Goal: Task Accomplishment & Management: Use online tool/utility

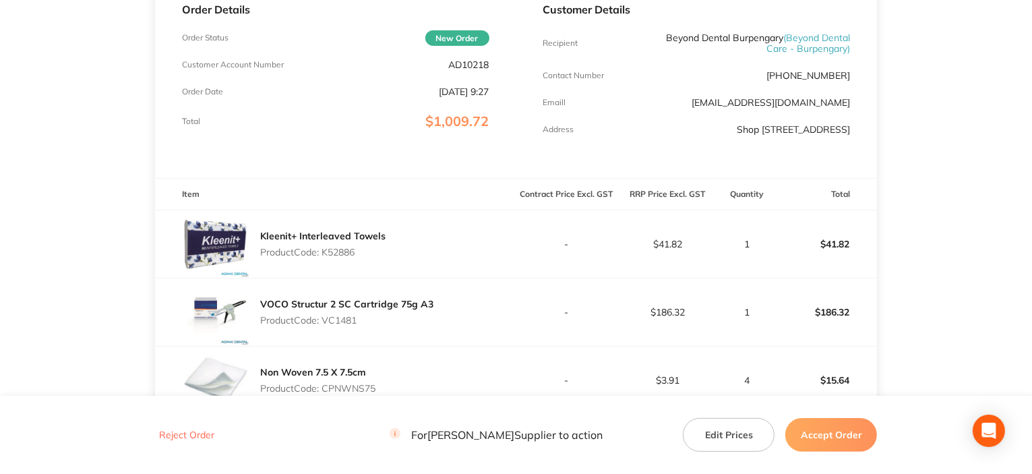
scroll to position [202, 0]
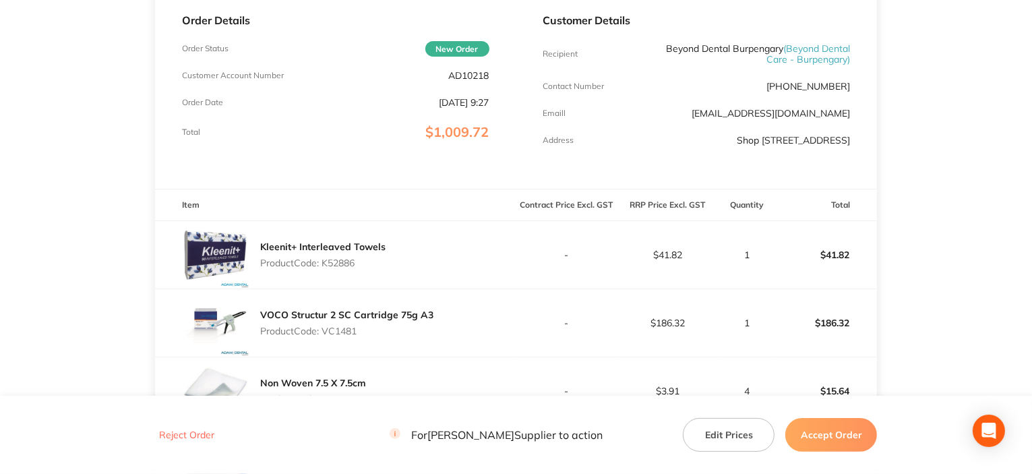
click at [474, 75] on p "AD10218" at bounding box center [469, 75] width 40 height 11
copy p "AD10218"
click at [345, 268] on p "Product Code: K52886" at bounding box center [322, 262] width 125 height 11
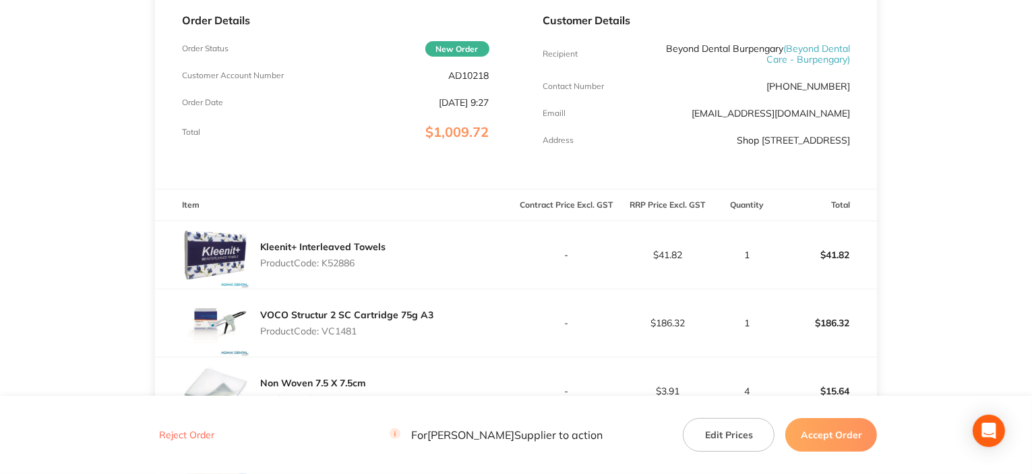
copy p "K52886"
click at [333, 336] on p "Product Code: VC1481" at bounding box center [346, 331] width 173 height 11
click at [335, 336] on p "Product Code: VC1481" at bounding box center [346, 331] width 173 height 11
copy p "VC1481"
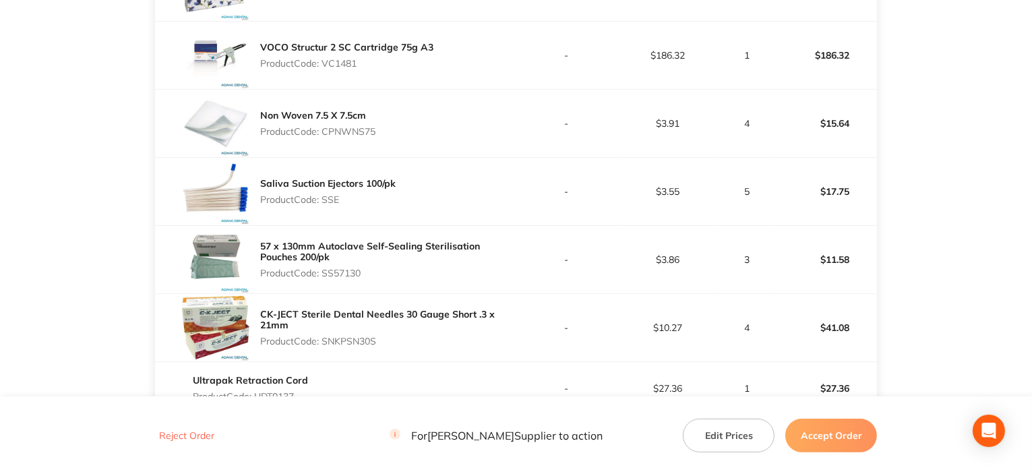
scroll to position [472, 0]
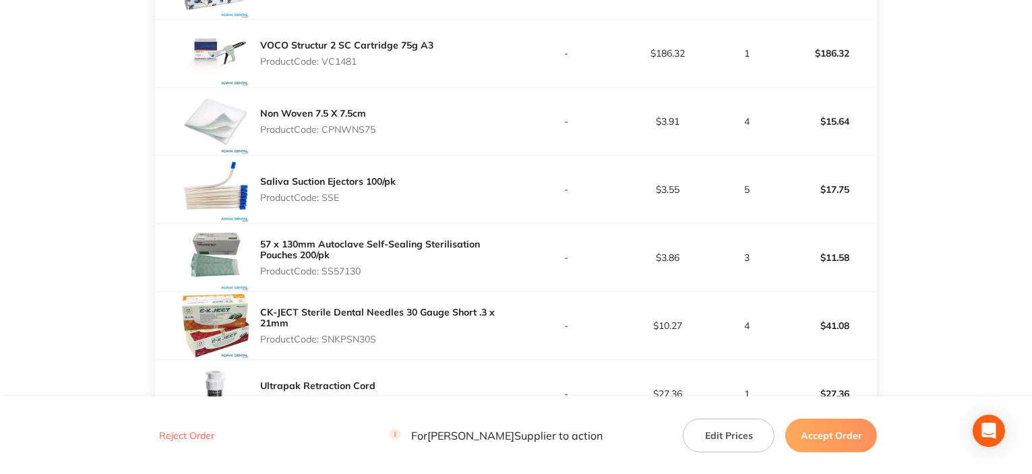
click at [336, 135] on p "Product Code: CPNWNS75" at bounding box center [317, 129] width 115 height 11
copy p "CPNWNS75"
click at [338, 203] on p "Product Code: SSE" at bounding box center [327, 197] width 135 height 11
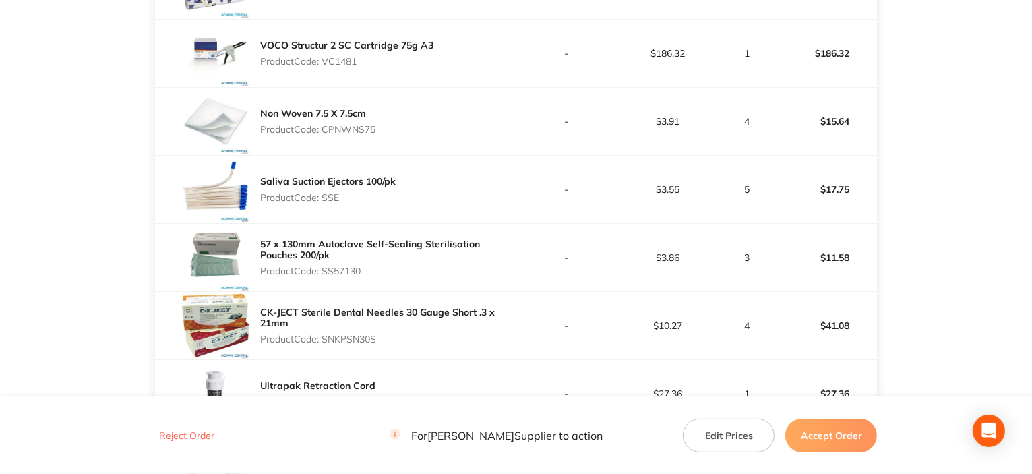
click at [329, 203] on p "Product Code: SSE" at bounding box center [327, 197] width 135 height 11
copy p "SSE"
click at [344, 276] on p "Product Code: SS57130" at bounding box center [388, 271] width 256 height 11
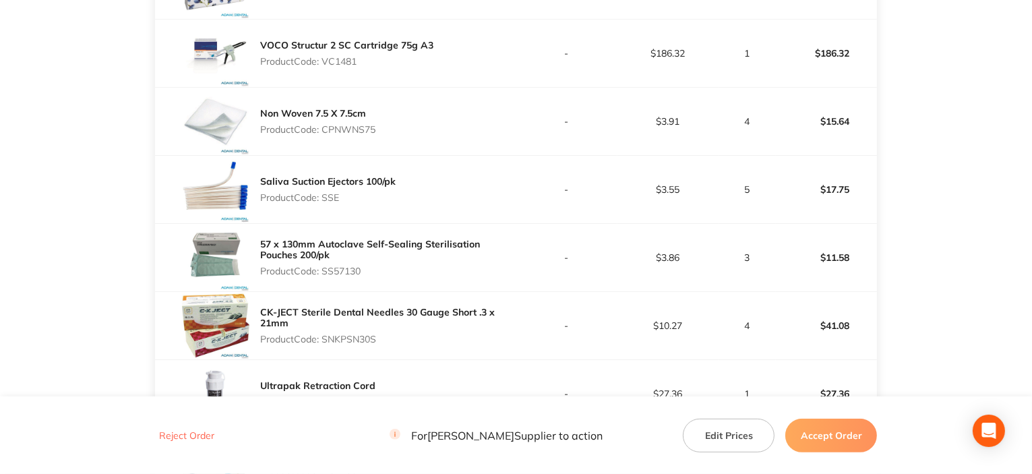
copy p "SS57130"
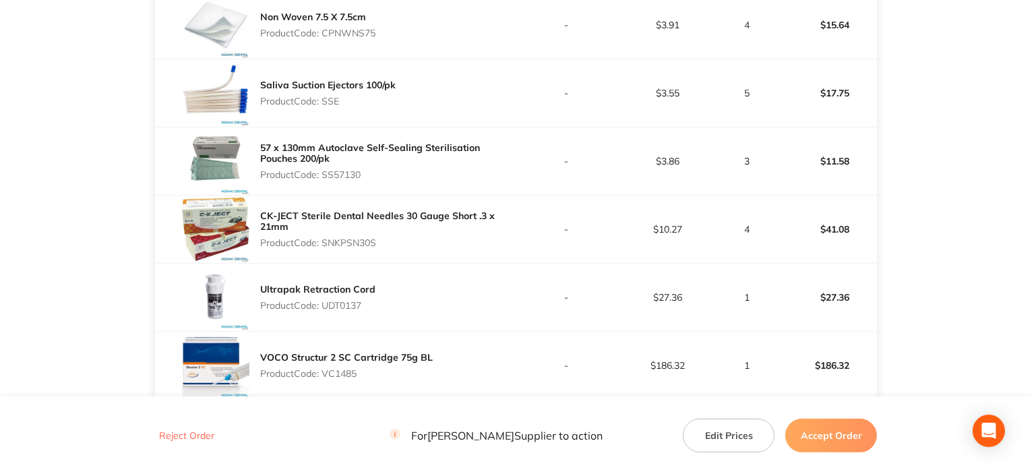
scroll to position [674, 0]
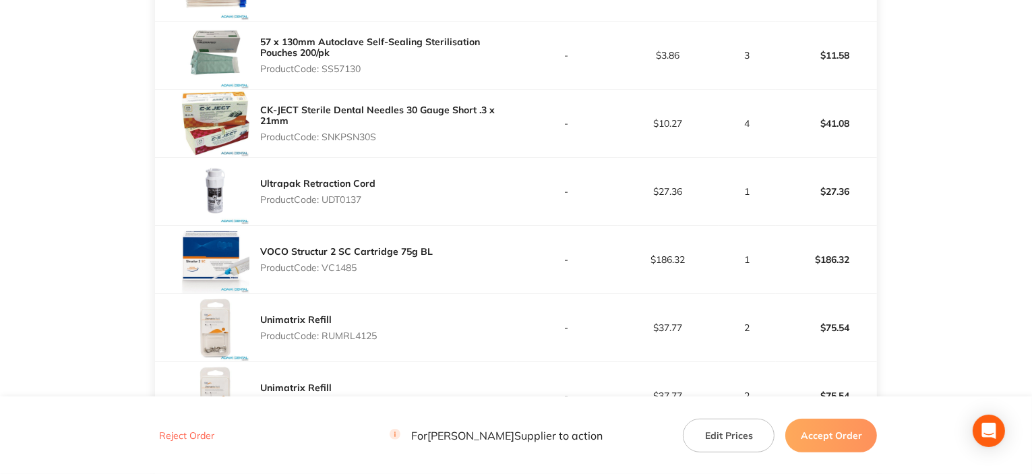
click at [353, 142] on p "Product Code: SNKPSN30S" at bounding box center [388, 136] width 256 height 11
copy p "SNKPSN30S"
click at [346, 205] on p "Product Code: UDT0137" at bounding box center [317, 199] width 115 height 11
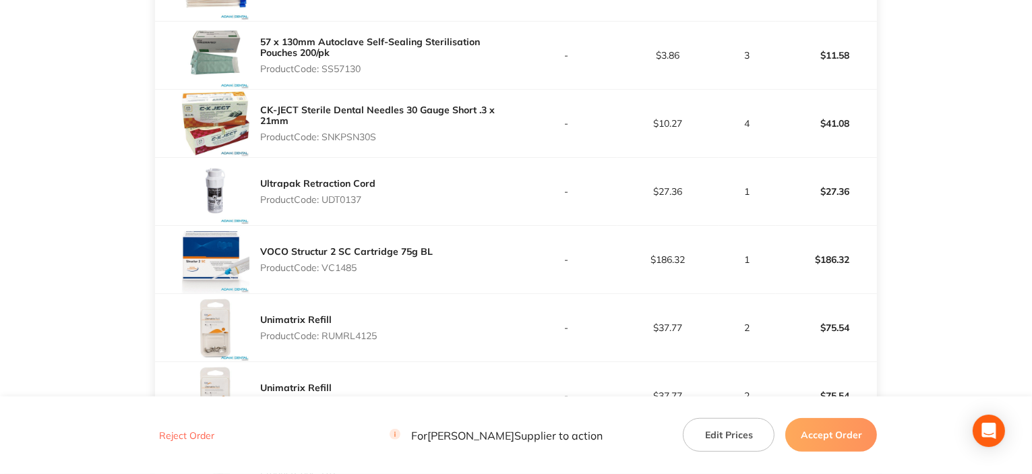
copy p "UDT0137"
click at [344, 273] on p "Product Code: VC1485" at bounding box center [346, 267] width 173 height 11
copy p "VC1485"
click at [369, 341] on p "Product Code: RUMRL4125" at bounding box center [318, 335] width 117 height 11
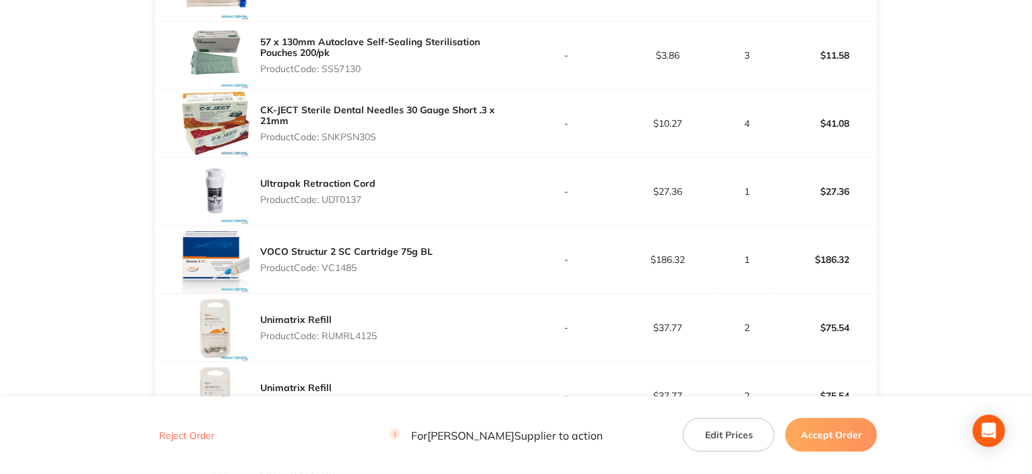
click at [369, 341] on p "Product Code: RUMRL4125" at bounding box center [318, 335] width 117 height 11
copy p "RUMRL4125"
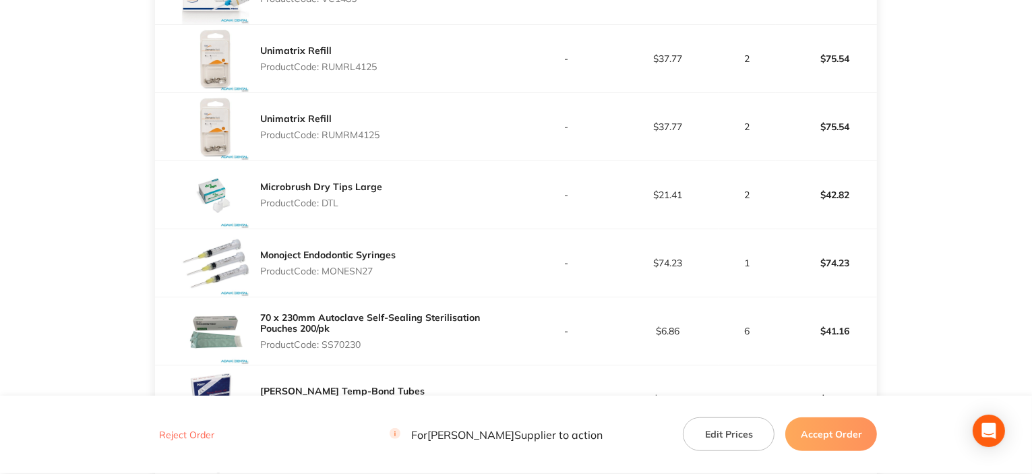
scroll to position [944, 0]
click at [348, 140] on p "Product Code: RUMRM4125" at bounding box center [319, 134] width 119 height 11
click at [329, 208] on p "Product Code: DTL" at bounding box center [321, 202] width 122 height 11
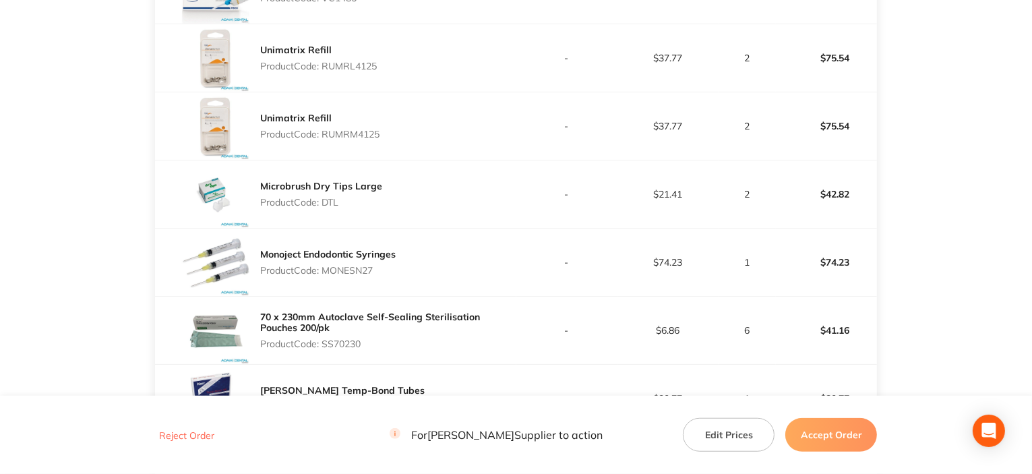
click at [331, 208] on p "Product Code: DTL" at bounding box center [321, 202] width 122 height 11
click at [335, 276] on p "Product Code: MONESN27" at bounding box center [327, 270] width 135 height 11
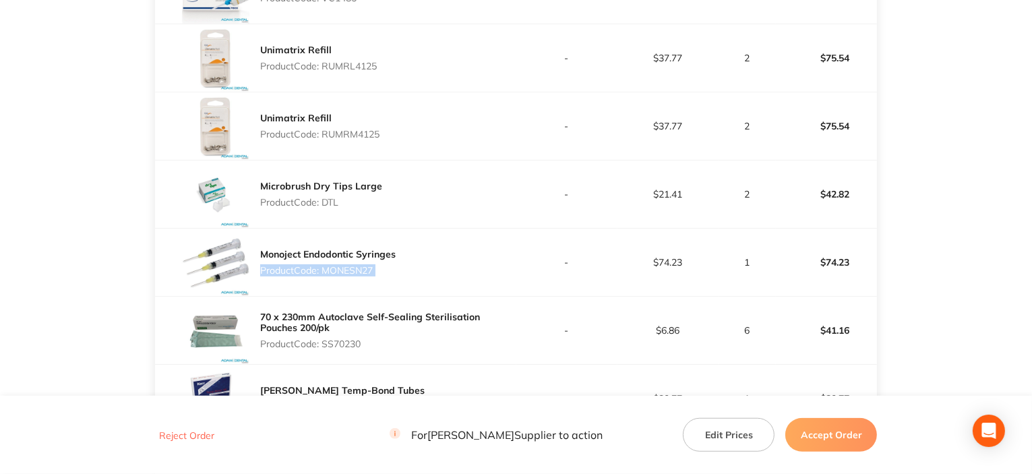
click at [335, 276] on p "Product Code: MONESN27" at bounding box center [327, 270] width 135 height 11
click at [342, 274] on p "Product Code: MONESN27" at bounding box center [327, 270] width 135 height 11
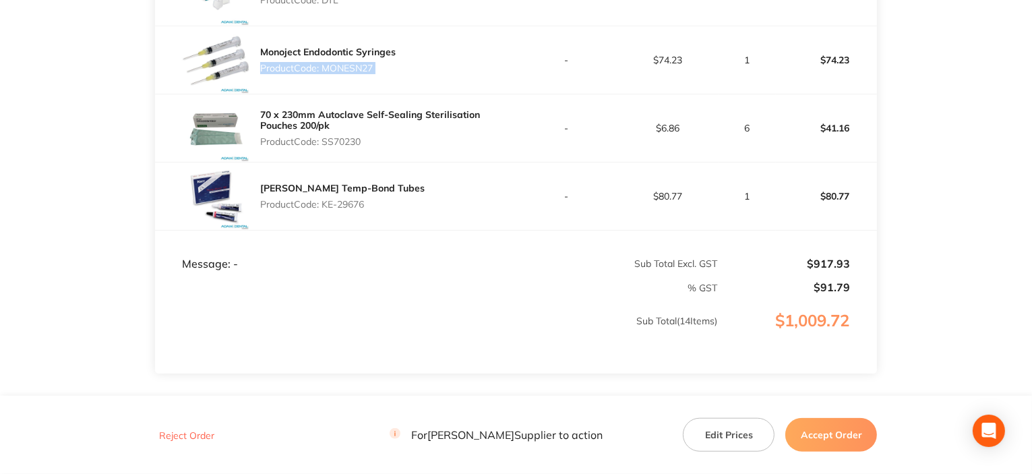
click at [332, 147] on p "Product Code: SS70230" at bounding box center [388, 141] width 256 height 11
drag, startPoint x: 370, startPoint y: 214, endPoint x: 276, endPoint y: 231, distance: 96.0
click at [325, 214] on div "Kerr Temp-Bond Tubes Product Code: KE-29676" at bounding box center [335, 195] width 361 height 67
click at [838, 431] on button "Accept Order" at bounding box center [831, 435] width 92 height 34
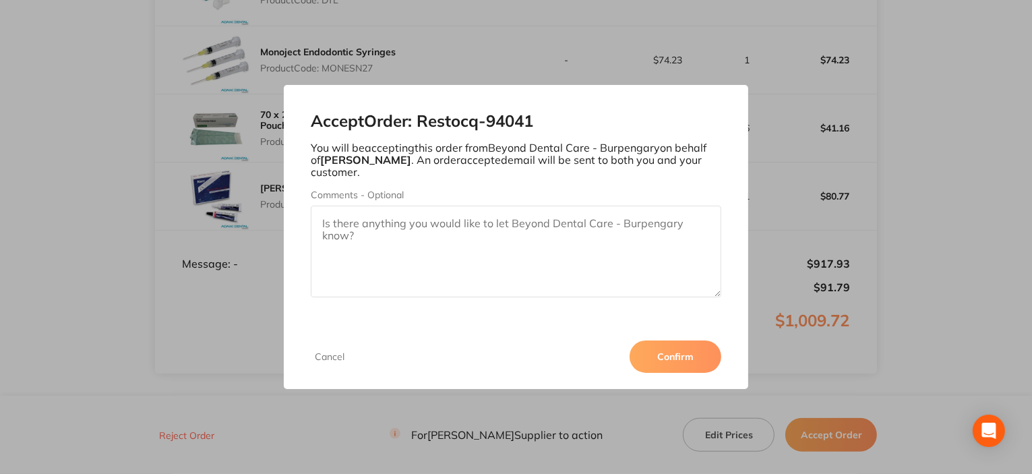
drag, startPoint x: 569, startPoint y: 121, endPoint x: 424, endPoint y: 121, distance: 144.9
click at [424, 121] on h2 "Accept Order: Restocq- 94041" at bounding box center [516, 121] width 410 height 19
click at [712, 364] on button "Confirm" at bounding box center [675, 356] width 92 height 32
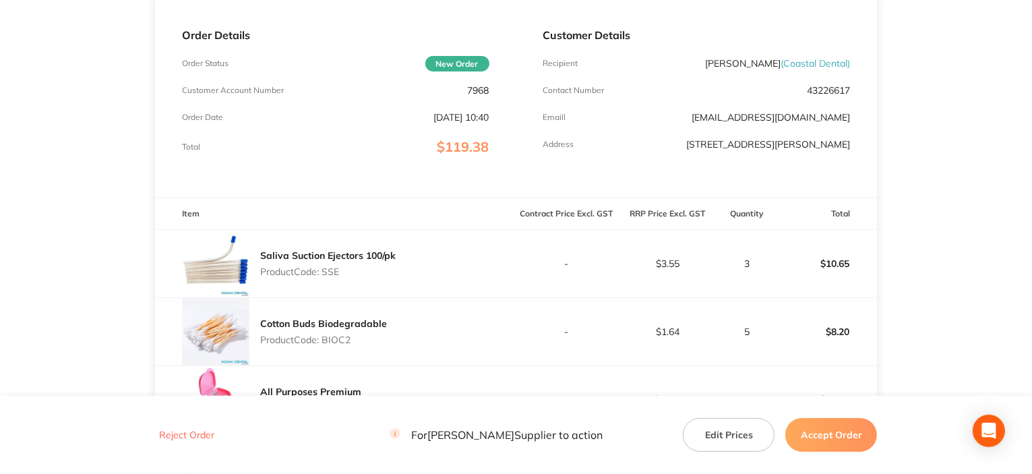
scroll to position [202, 0]
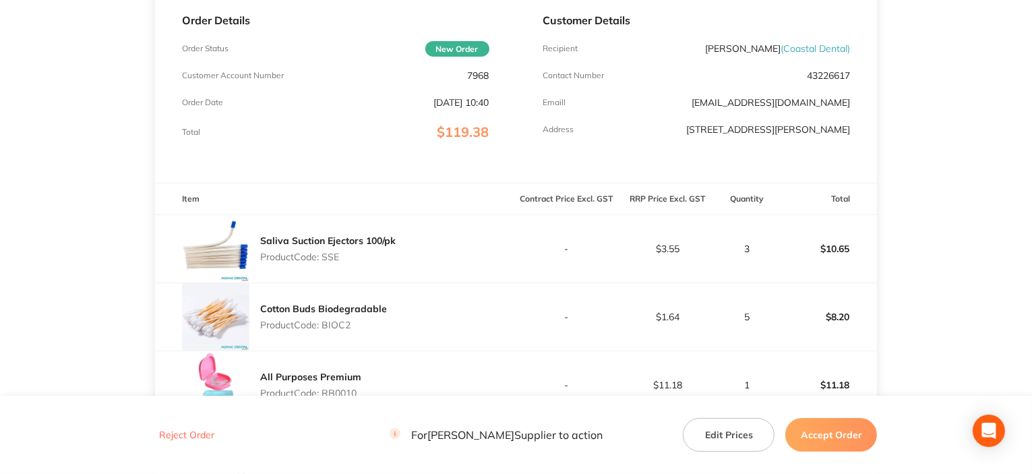
click at [328, 255] on p "Product Code: SSE" at bounding box center [327, 256] width 135 height 11
copy p "SSE"
click at [338, 324] on p "Product Code: BIOC2" at bounding box center [323, 324] width 127 height 11
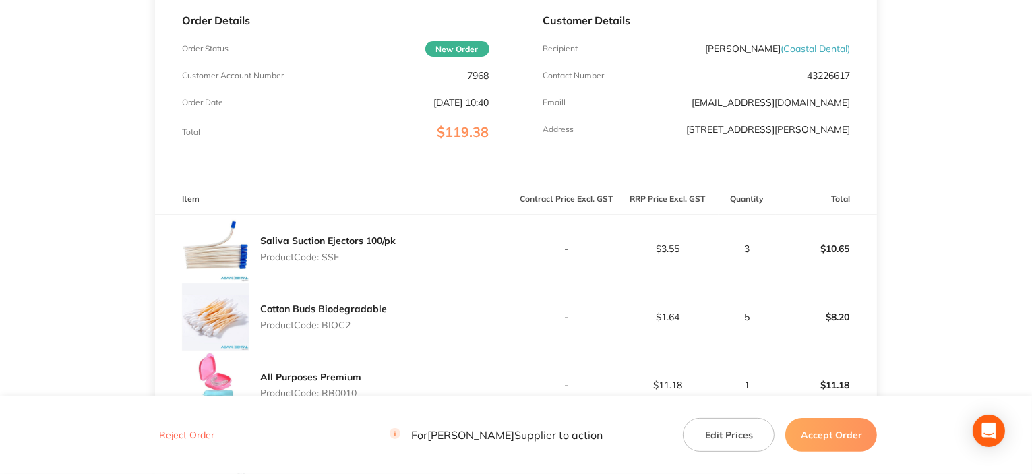
copy p "BIOC2"
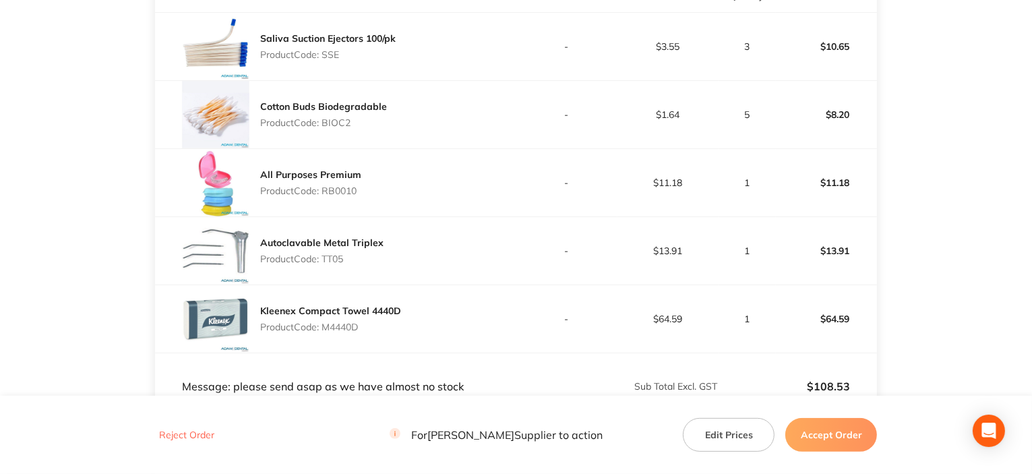
click at [342, 190] on p "Product Code: RB0010" at bounding box center [310, 190] width 101 height 11
copy p "RB0010"
click at [331, 259] on p "Product Code: TT05" at bounding box center [321, 258] width 123 height 11
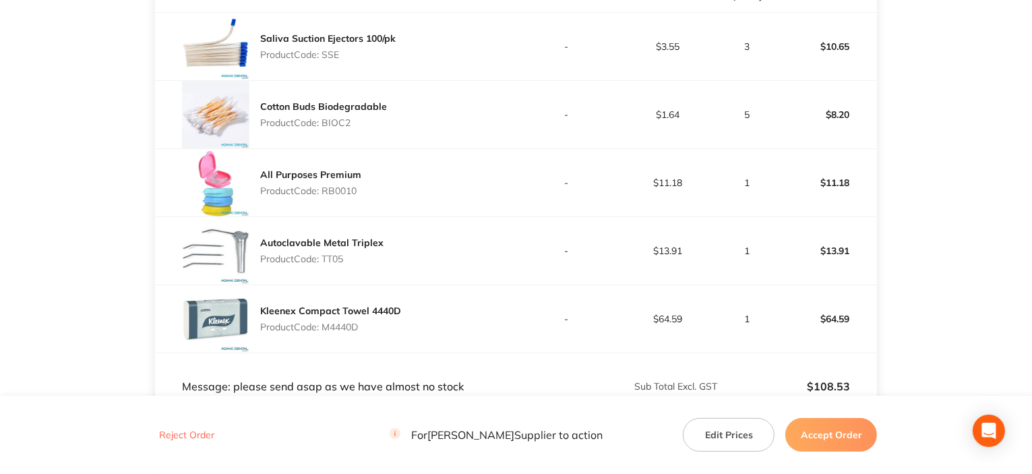
copy p "TT05"
click at [336, 323] on p "Product Code: M4440D" at bounding box center [330, 326] width 141 height 11
copy p "M4440D"
drag, startPoint x: 849, startPoint y: 434, endPoint x: 716, endPoint y: 282, distance: 201.5
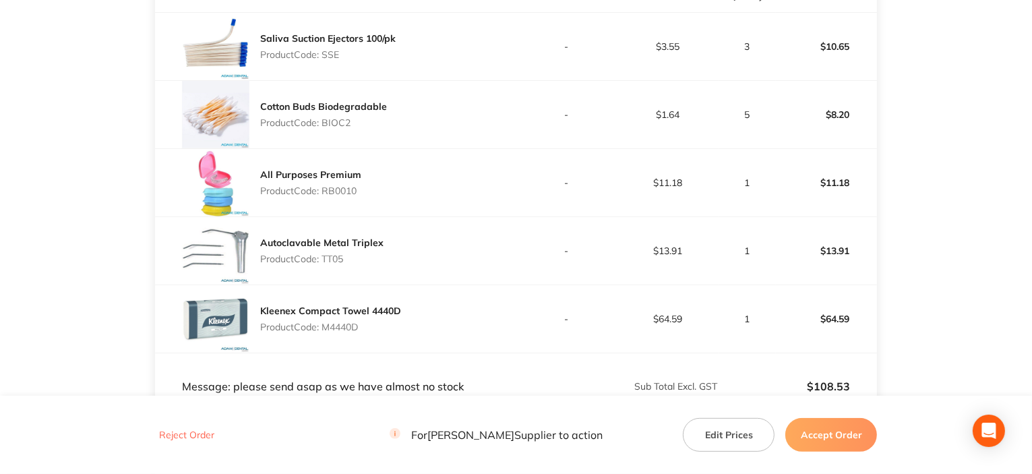
click at [849, 434] on button "Accept Order" at bounding box center [831, 435] width 92 height 34
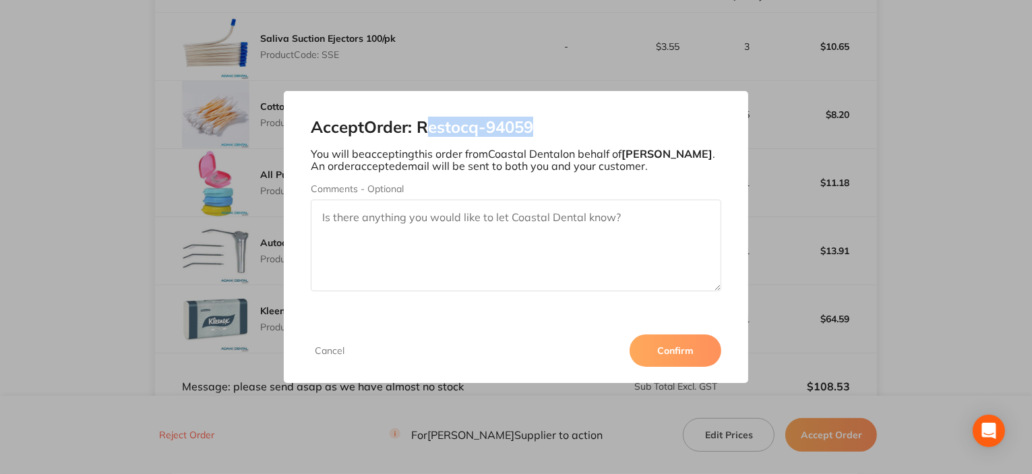
drag, startPoint x: 550, startPoint y: 132, endPoint x: 433, endPoint y: 137, distance: 117.4
click at [427, 129] on h2 "Accept Order: Restocq- 94059" at bounding box center [516, 127] width 410 height 19
drag, startPoint x: 454, startPoint y: 126, endPoint x: 570, endPoint y: 149, distance: 118.2
click at [555, 123] on h2 "Accept Order: Restocq- 94059" at bounding box center [516, 127] width 410 height 19
copy h2 "Restocq- 94059"
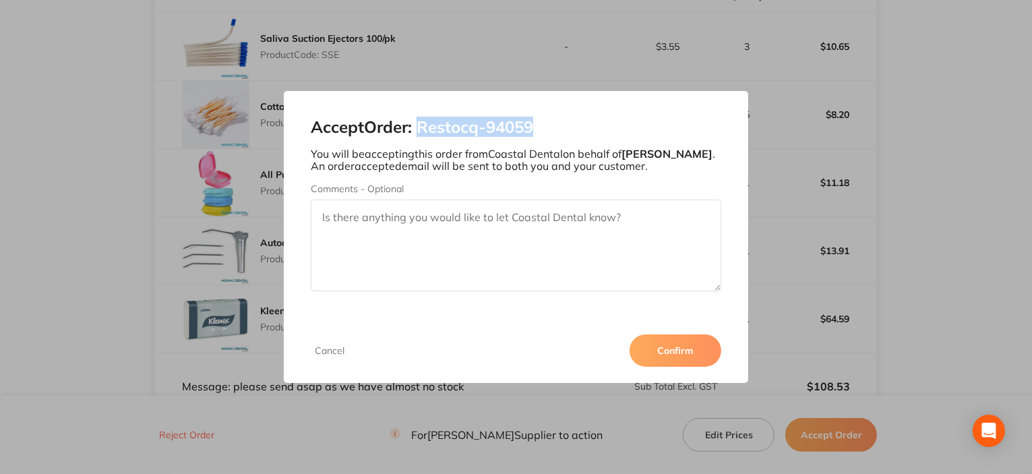
drag, startPoint x: 666, startPoint y: 346, endPoint x: 591, endPoint y: 354, distance: 75.2
click at [666, 346] on button "Confirm" at bounding box center [675, 350] width 92 height 32
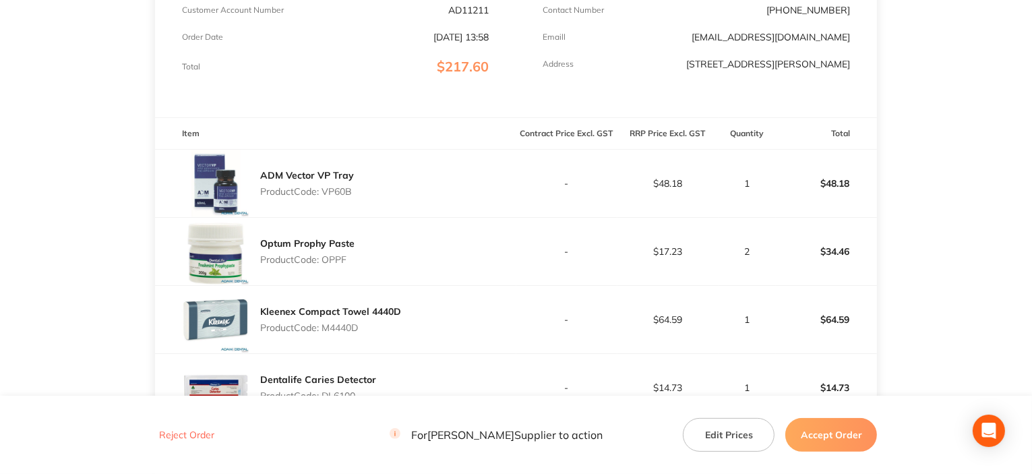
scroll to position [270, 0]
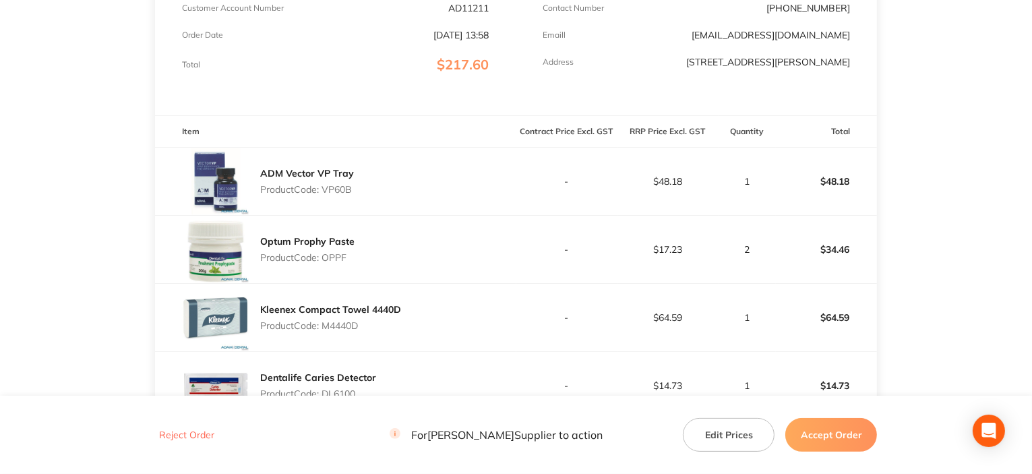
click at [341, 187] on p "Product Code: VP60B" at bounding box center [307, 189] width 94 height 11
copy p "VP60B"
click at [338, 255] on p "Product Code: OPPF" at bounding box center [307, 257] width 94 height 11
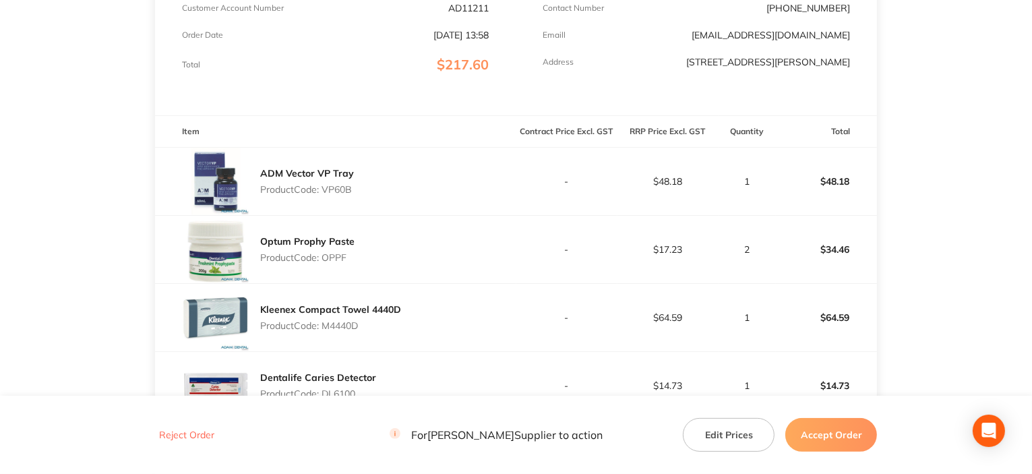
copy p "OPPF"
click at [357, 325] on p "Product Code: M4440D" at bounding box center [330, 325] width 141 height 11
copy p "M4440D"
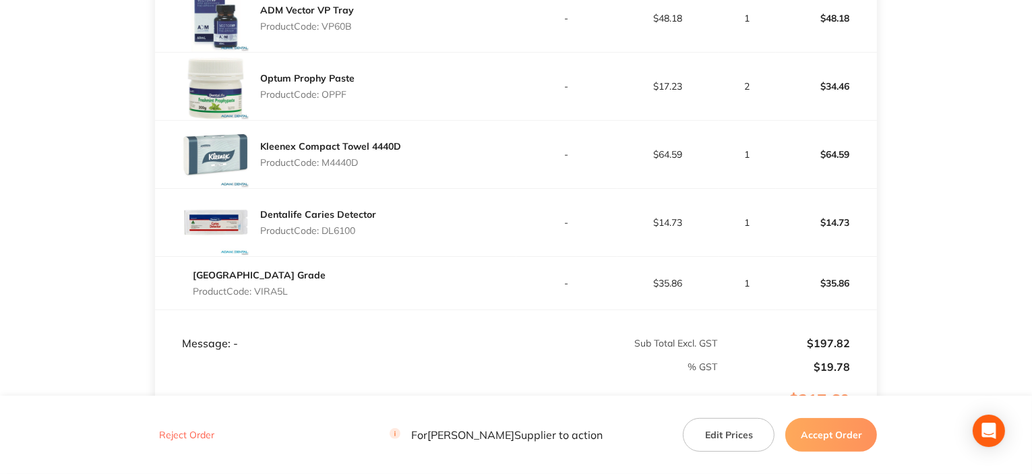
scroll to position [472, 0]
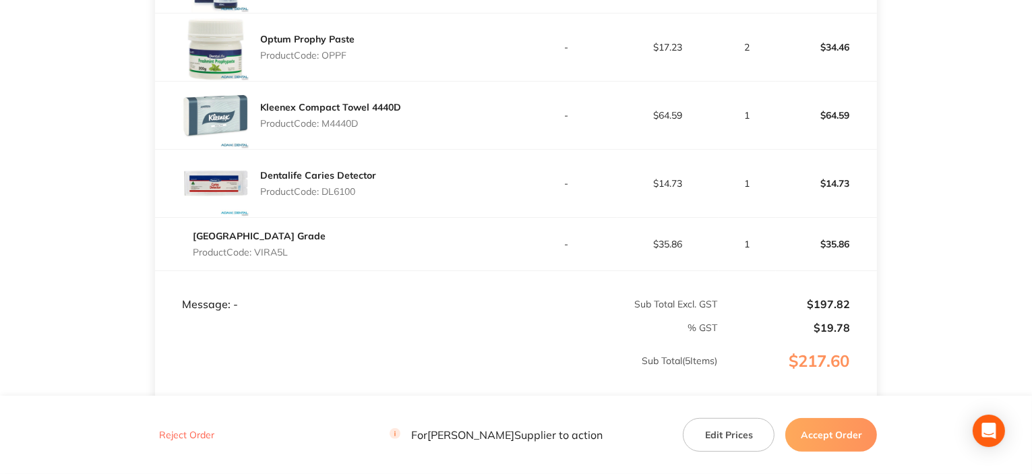
click at [349, 192] on p "Product Code: DL6100" at bounding box center [318, 191] width 116 height 11
copy p "DL6100"
click at [268, 249] on p "Product Code: VIRA5L" at bounding box center [259, 252] width 133 height 11
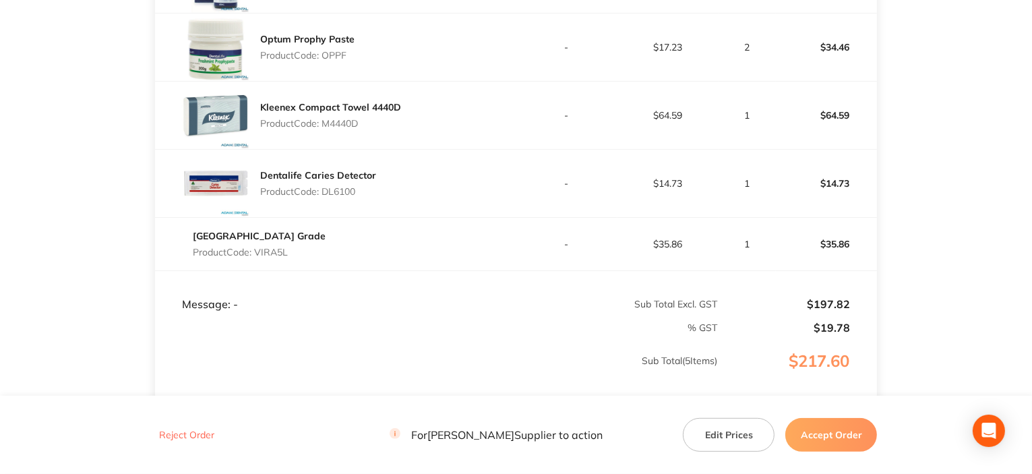
copy p "VIRA5L"
click at [808, 425] on button "Accept Order" at bounding box center [831, 435] width 92 height 34
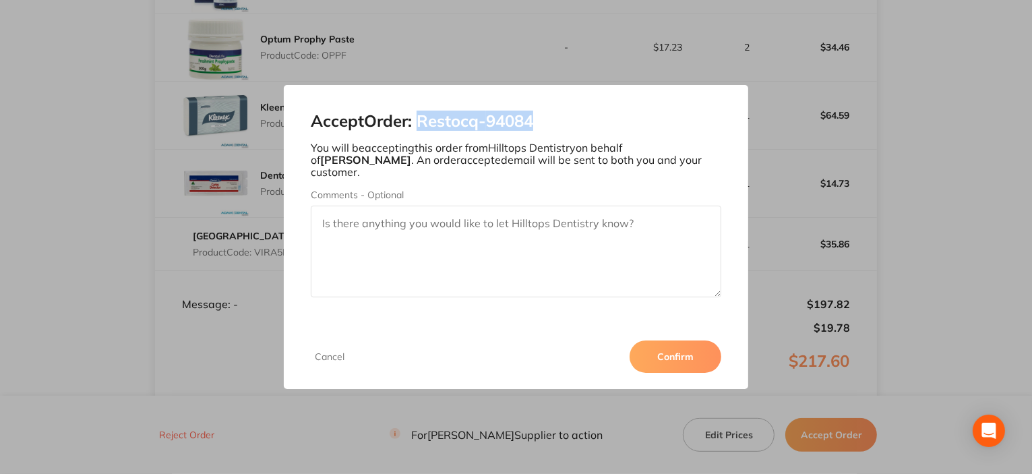
drag, startPoint x: 554, startPoint y: 123, endPoint x: 426, endPoint y: 123, distance: 128.0
click at [426, 123] on h2 "Accept Order: Restocq- 94084" at bounding box center [516, 121] width 410 height 19
copy h2 "Restocq- 94084"
drag, startPoint x: 694, startPoint y: 353, endPoint x: 674, endPoint y: 353, distance: 20.2
click at [694, 353] on button "Confirm" at bounding box center [675, 356] width 92 height 32
